Goal: Task Accomplishment & Management: Use online tool/utility

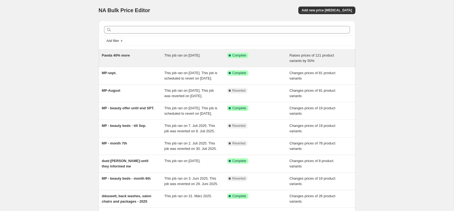
click at [130, 59] on div "Panda 40% more" at bounding box center [133, 58] width 63 height 11
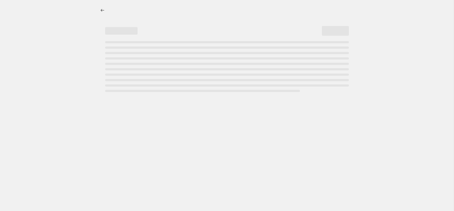
select select "percentage"
select select "remove"
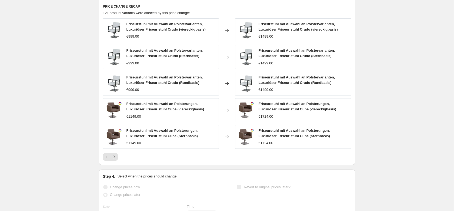
scroll to position [413, 0]
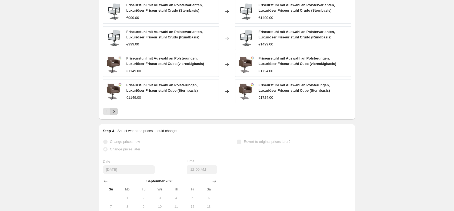
click at [113, 112] on icon "Next" at bounding box center [113, 111] width 5 height 5
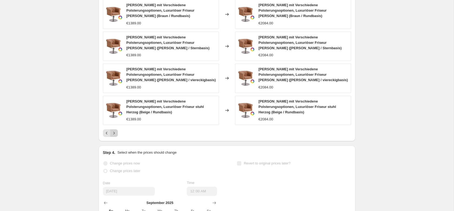
click at [113, 130] on icon "Next" at bounding box center [113, 132] width 5 height 5
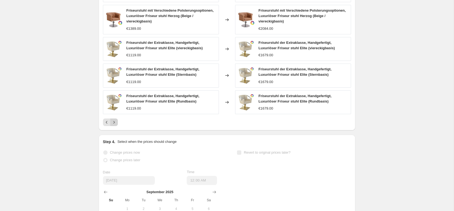
click at [114, 121] on icon "Next" at bounding box center [113, 122] width 1 height 2
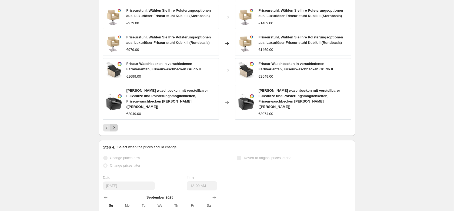
click at [115, 125] on icon "Next" at bounding box center [113, 127] width 5 height 5
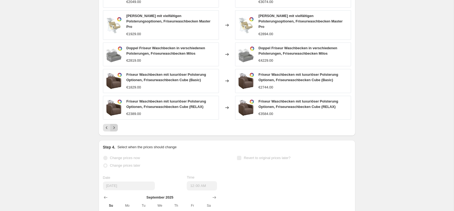
click at [115, 125] on icon "Next" at bounding box center [113, 127] width 5 height 5
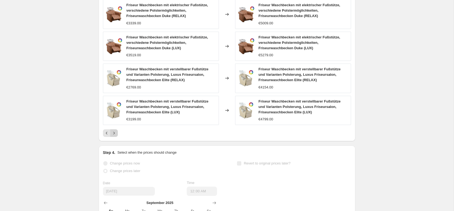
click at [113, 133] on icon "Next" at bounding box center [113, 132] width 5 height 5
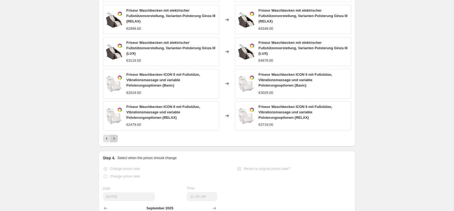
click at [115, 139] on icon "Next" at bounding box center [113, 138] width 1 height 2
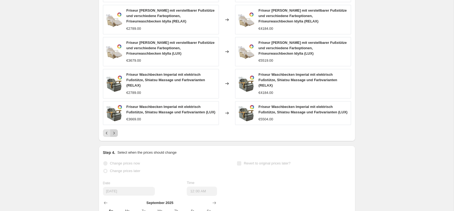
click at [113, 132] on icon "Next" at bounding box center [113, 132] width 5 height 5
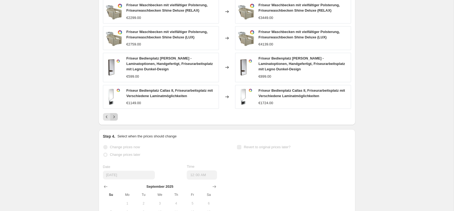
click at [115, 116] on icon "Next" at bounding box center [113, 116] width 5 height 5
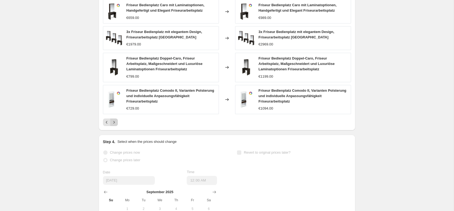
click at [115, 122] on icon "Next" at bounding box center [113, 122] width 1 height 2
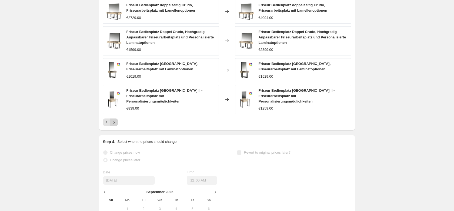
click at [115, 119] on icon "Next" at bounding box center [113, 121] width 5 height 5
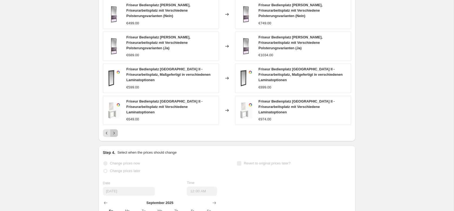
click at [113, 130] on icon "Next" at bounding box center [113, 132] width 5 height 5
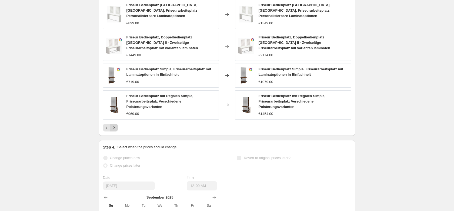
click at [113, 125] on icon "Next" at bounding box center [113, 127] width 5 height 5
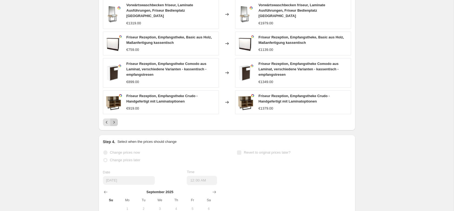
click at [115, 119] on icon "Next" at bounding box center [113, 121] width 5 height 5
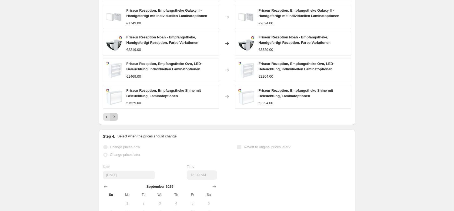
click at [114, 118] on icon "Next" at bounding box center [113, 116] width 5 height 5
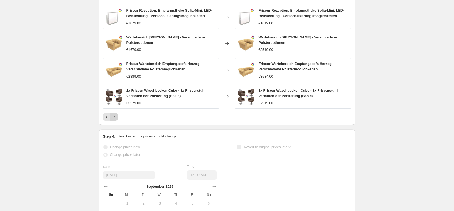
click at [114, 117] on icon "Next" at bounding box center [113, 116] width 5 height 5
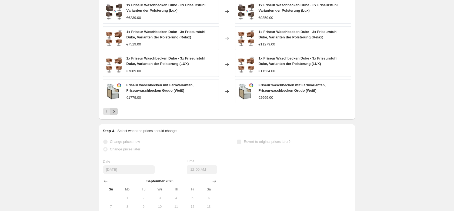
click at [114, 113] on icon "Next" at bounding box center [113, 111] width 5 height 5
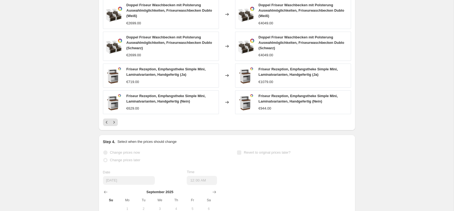
click at [114, 122] on icon "Next" at bounding box center [113, 122] width 1 height 2
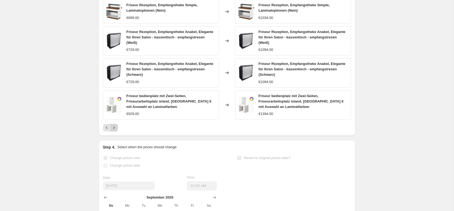
click at [115, 125] on icon "Next" at bounding box center [113, 127] width 5 height 5
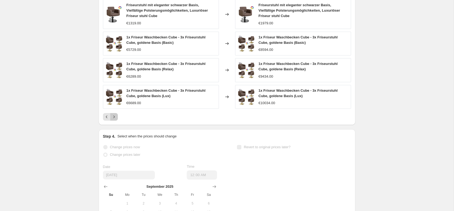
click at [113, 117] on icon "Next" at bounding box center [113, 116] width 5 height 5
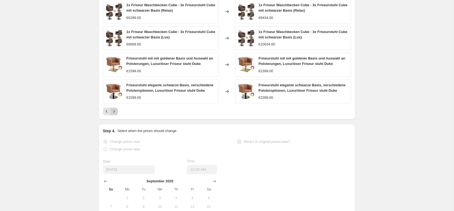
click at [114, 111] on icon "Next" at bounding box center [113, 111] width 5 height 5
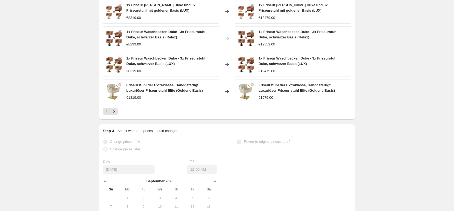
click at [113, 111] on icon "Next" at bounding box center [113, 111] width 5 height 5
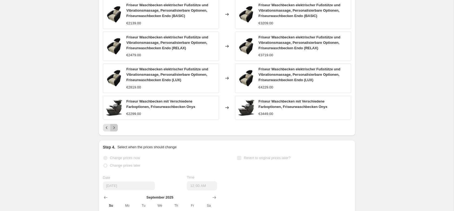
drag, startPoint x: 115, startPoint y: 128, endPoint x: 104, endPoint y: 128, distance: 10.8
click at [115, 128] on icon "Next" at bounding box center [113, 127] width 1 height 2
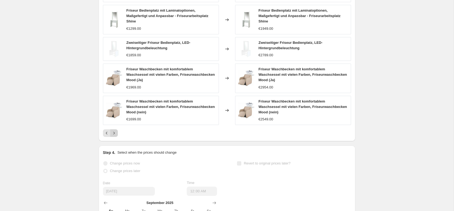
click at [115, 130] on icon "Next" at bounding box center [113, 132] width 5 height 5
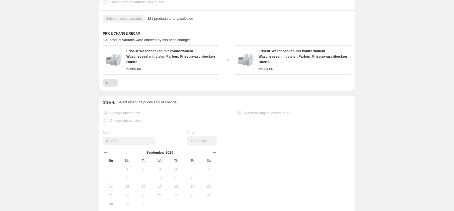
scroll to position [325, 0]
